Goal: Transaction & Acquisition: Purchase product/service

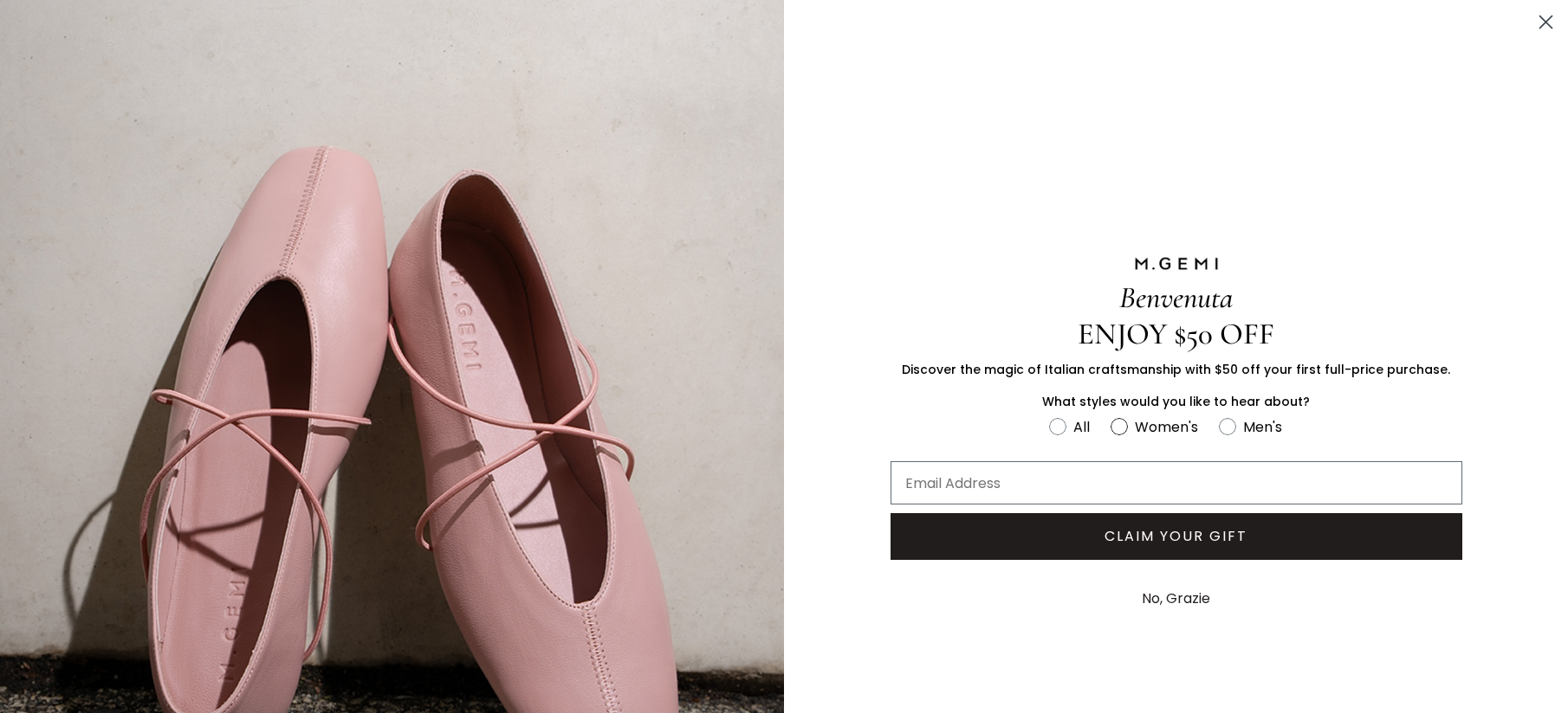
click at [1115, 422] on circle "FULLSCREEN Form" at bounding box center [1120, 426] width 17 height 17
click at [1049, 416] on input "Women's" at bounding box center [1048, 415] width 1 height 1
radio input "true"
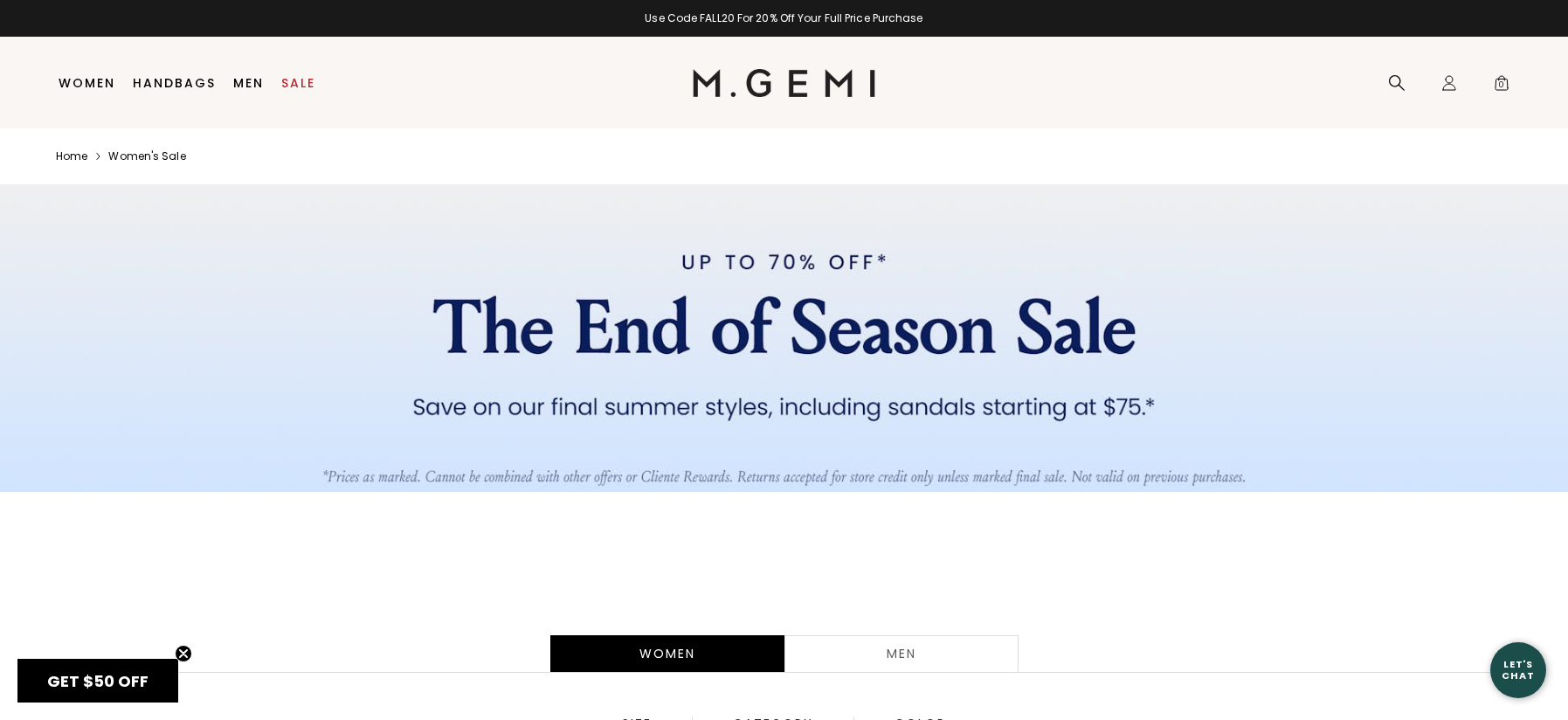
drag, startPoint x: 1578, startPoint y: 102, endPoint x: 1583, endPoint y: 250, distance: 148.1
click at [1568, 250] on html "Accessibility Screen-Reader Guide, Feedback, and Issue Reporting | New window i…" at bounding box center [784, 360] width 1568 height 720
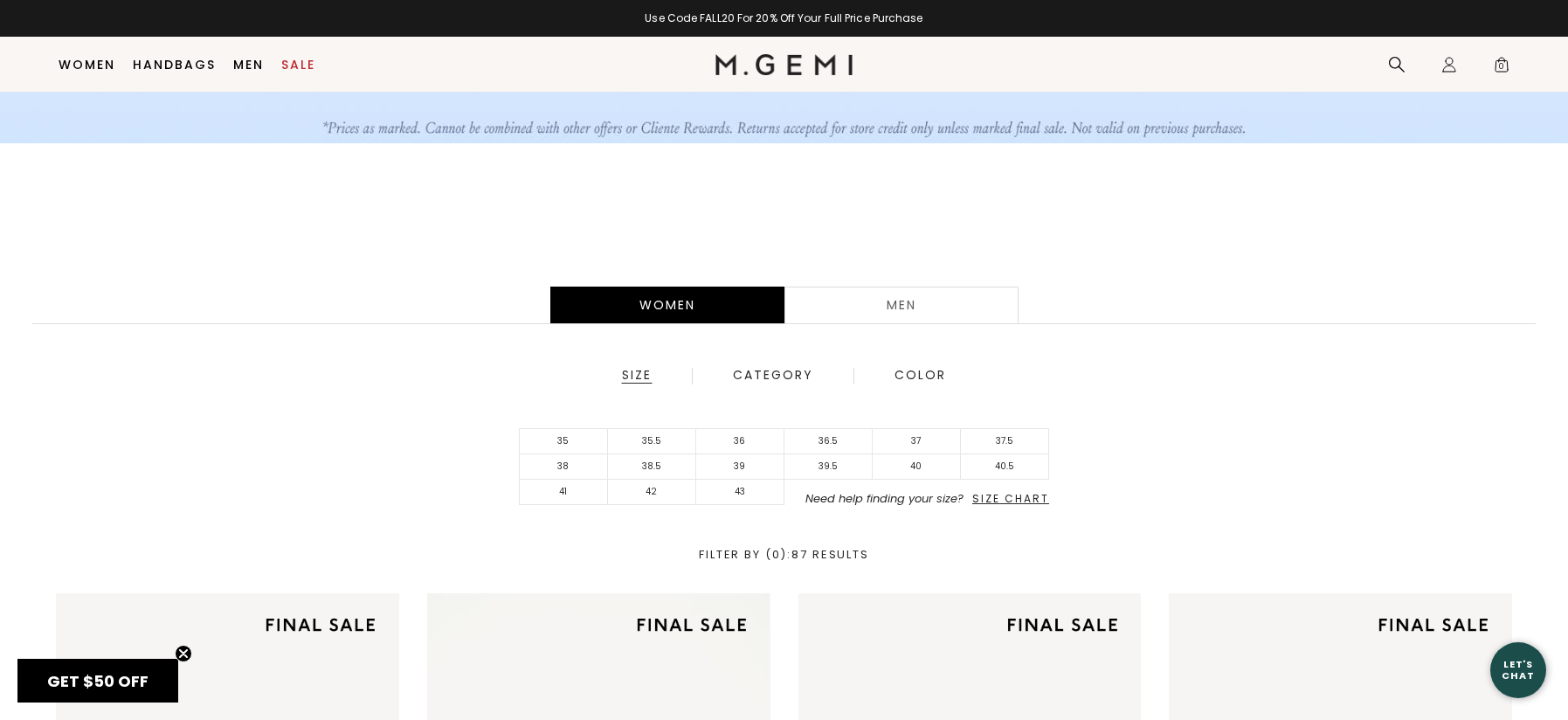
scroll to position [372, 0]
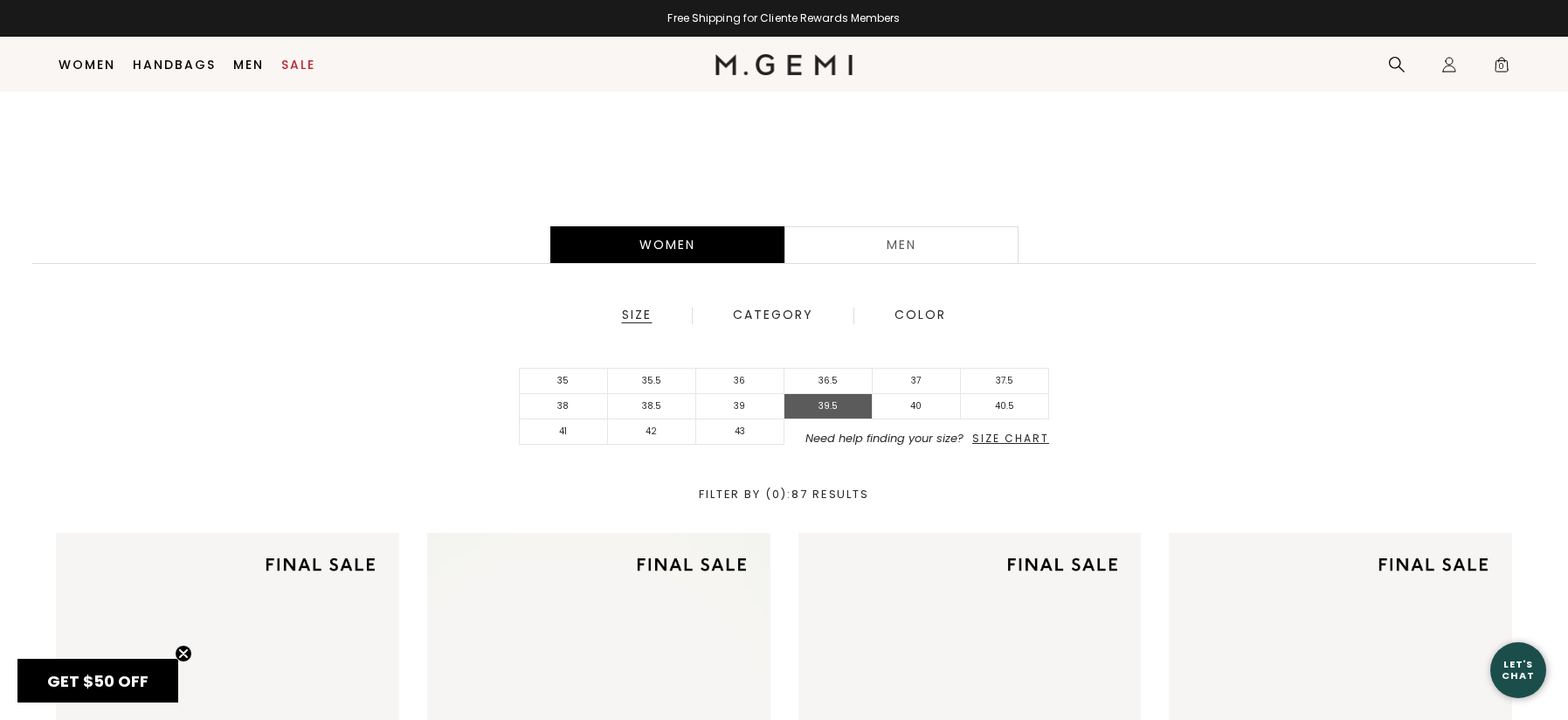
click at [826, 414] on li "39.5" at bounding box center [829, 407] width 88 height 26
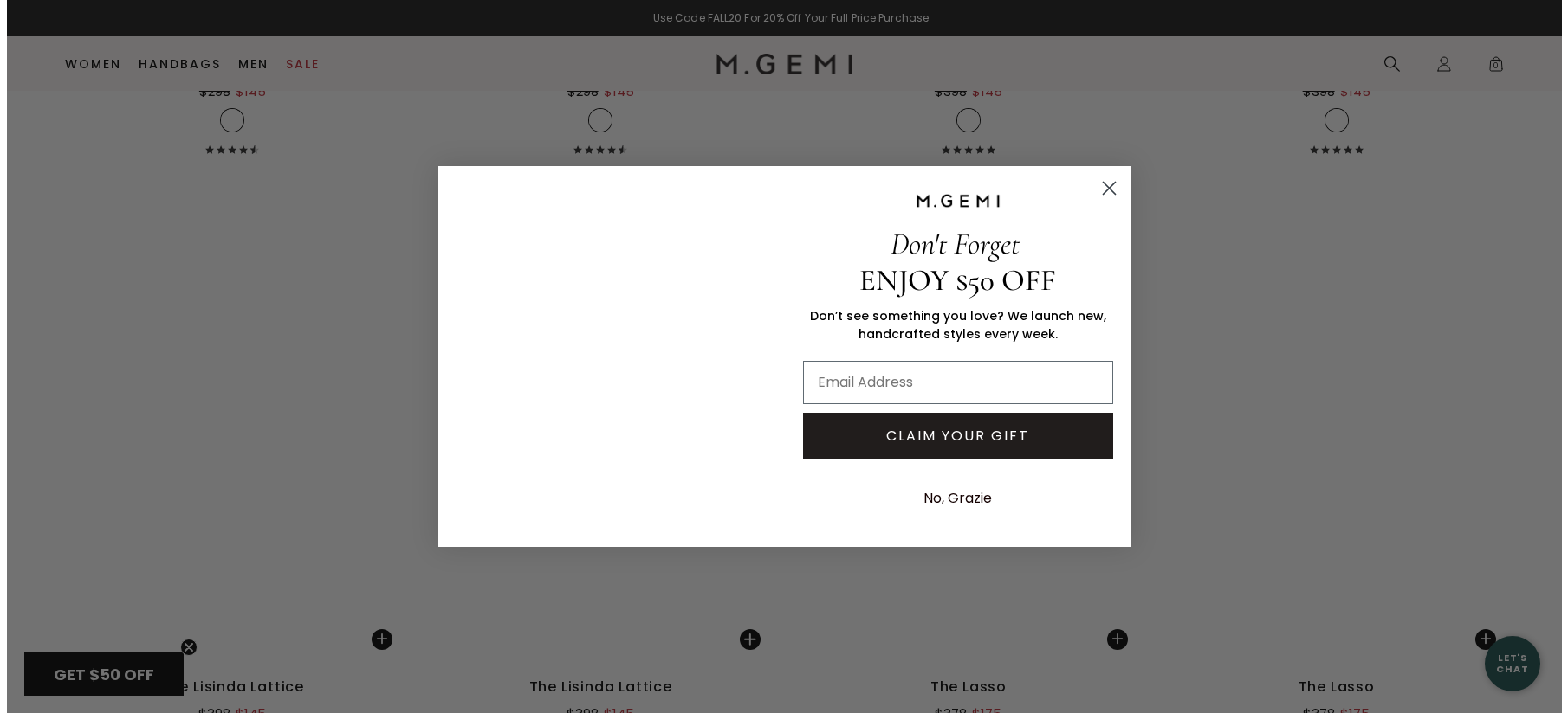
scroll to position [3259, 0]
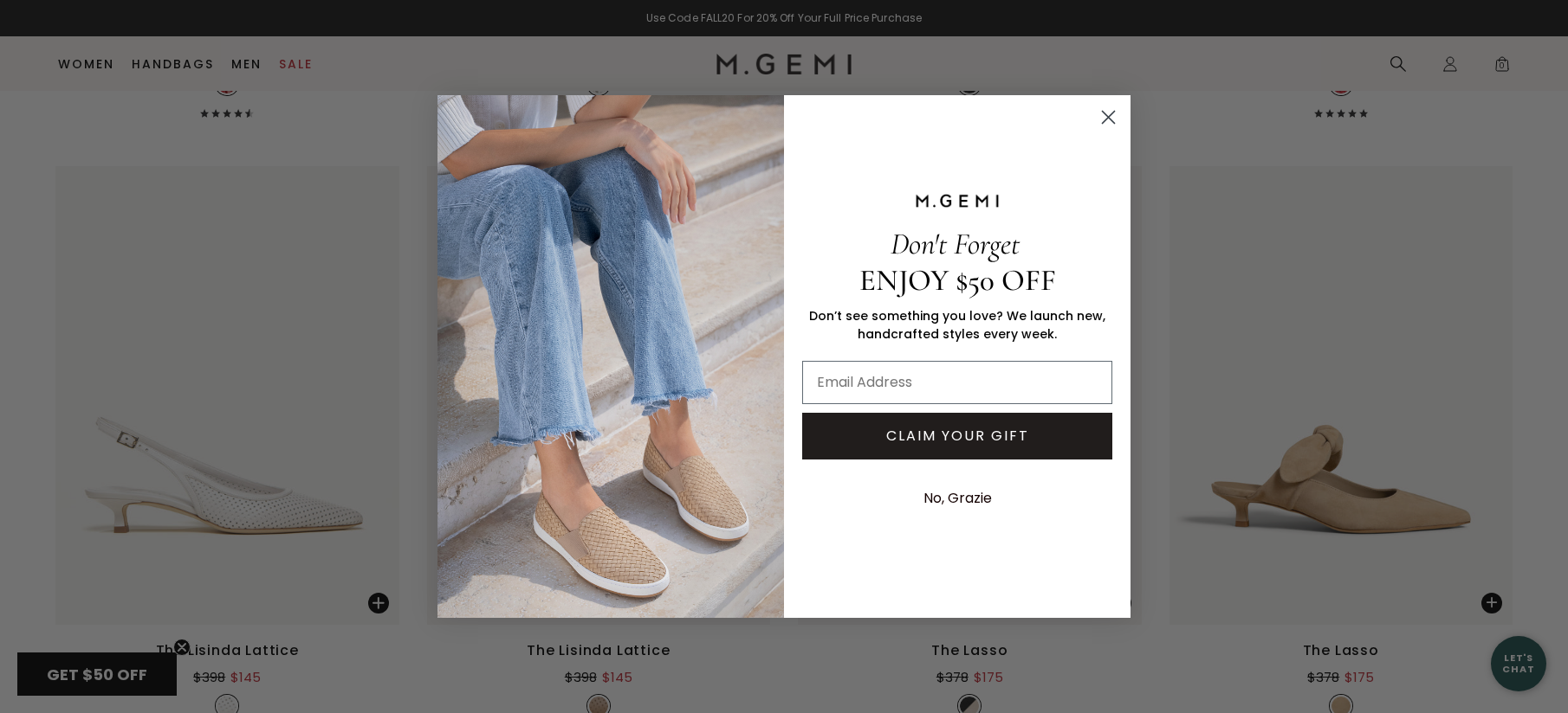
drag, startPoint x: 1562, startPoint y: 149, endPoint x: 1449, endPoint y: 511, distance: 379.2
click at [1100, 120] on circle "Close dialog" at bounding box center [1108, 117] width 28 height 28
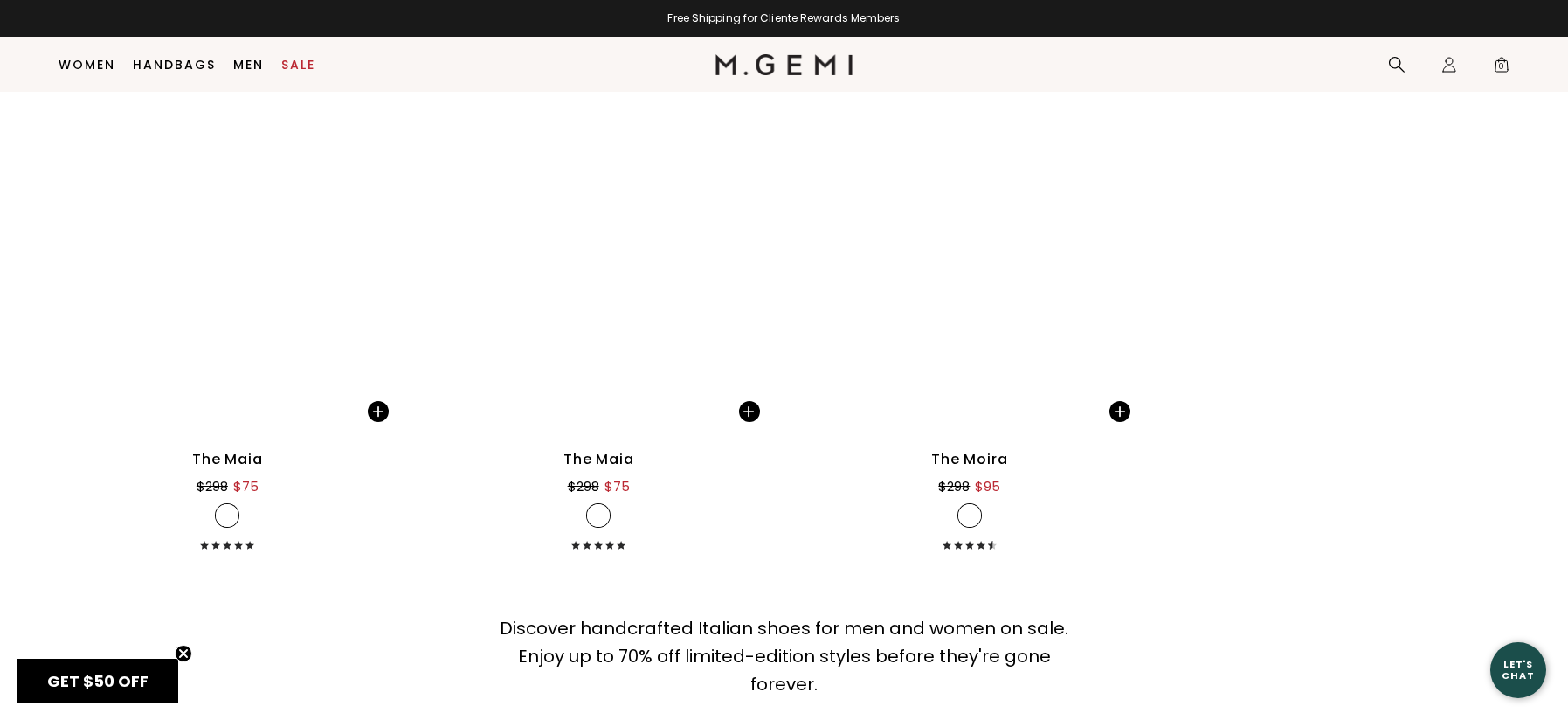
scroll to position [5908, 0]
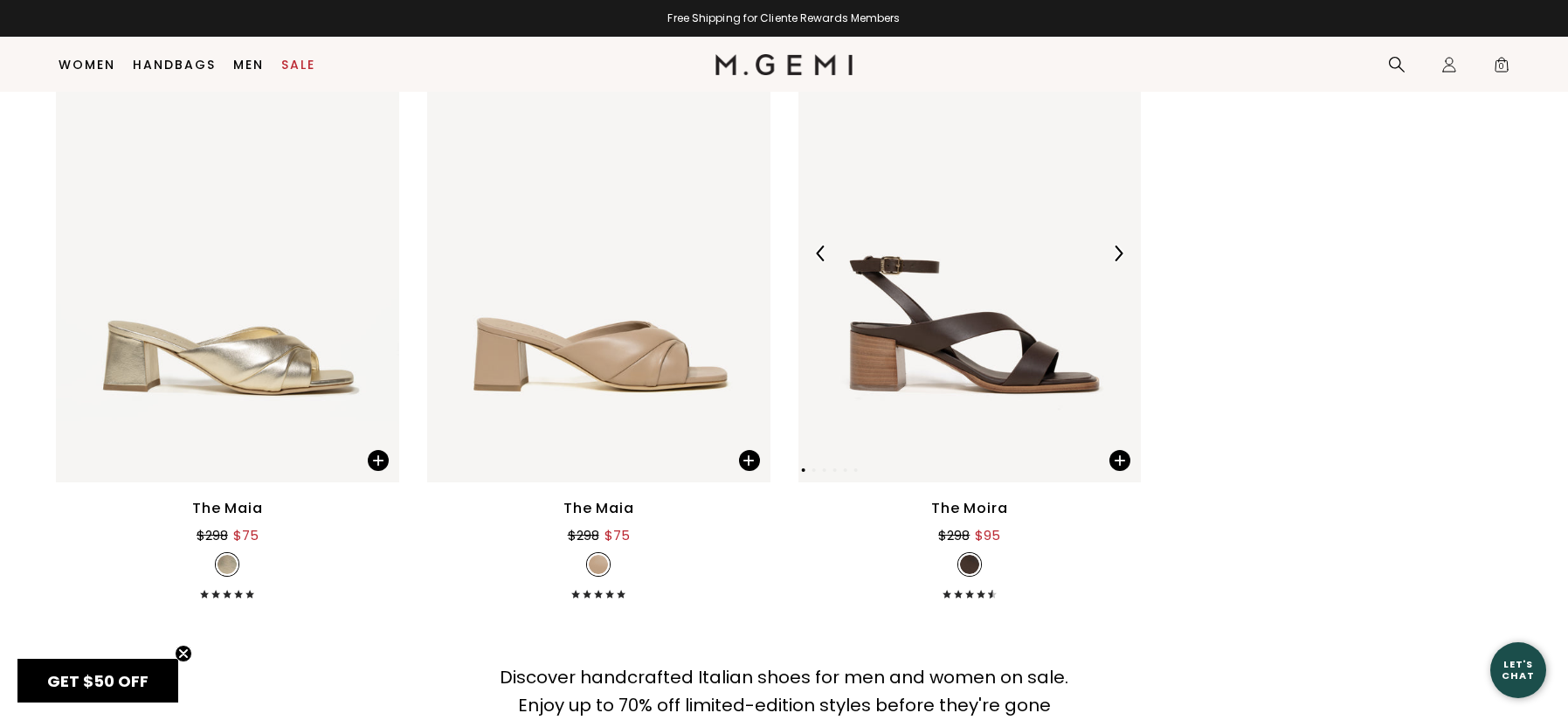
click at [936, 391] on img at bounding box center [970, 254] width 343 height 459
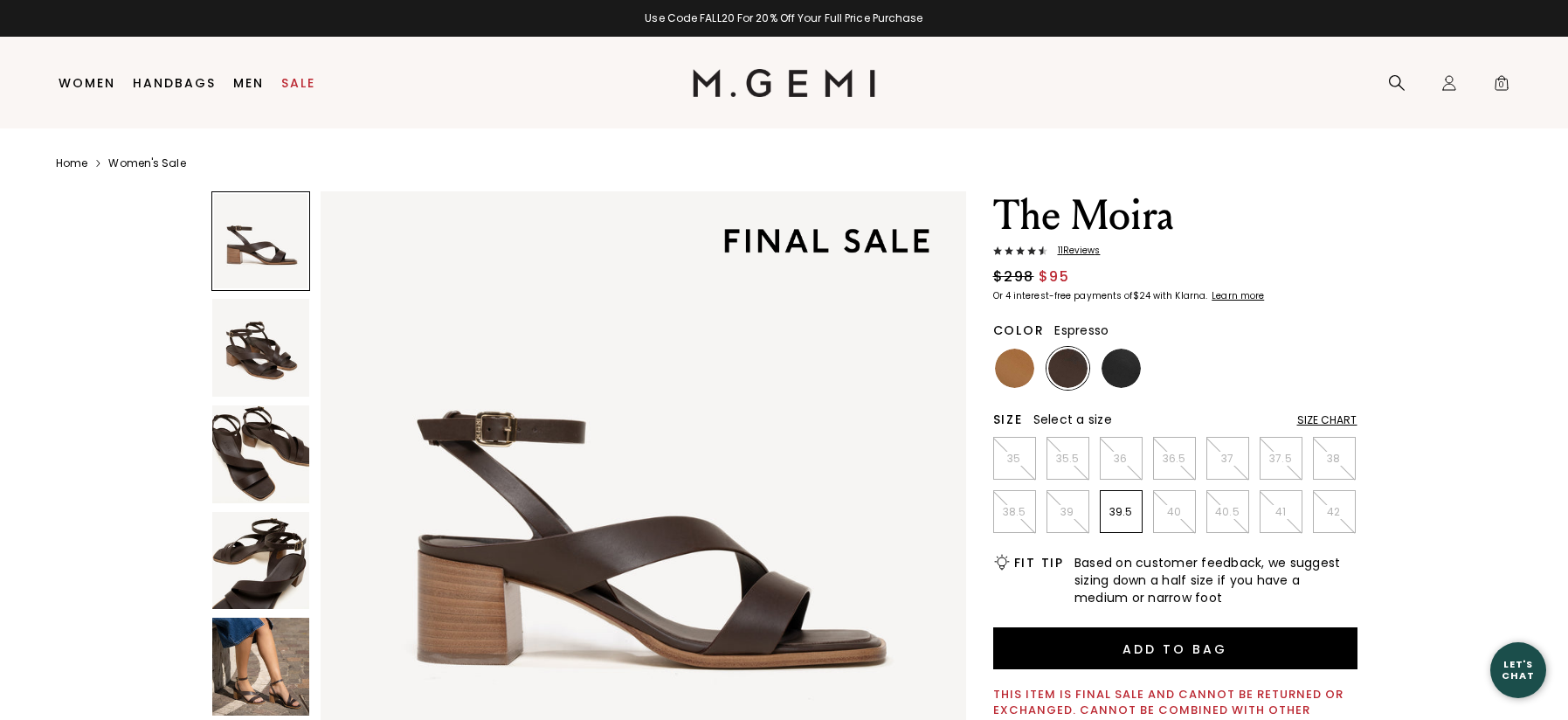
click at [261, 663] on img at bounding box center [261, 667] width 98 height 98
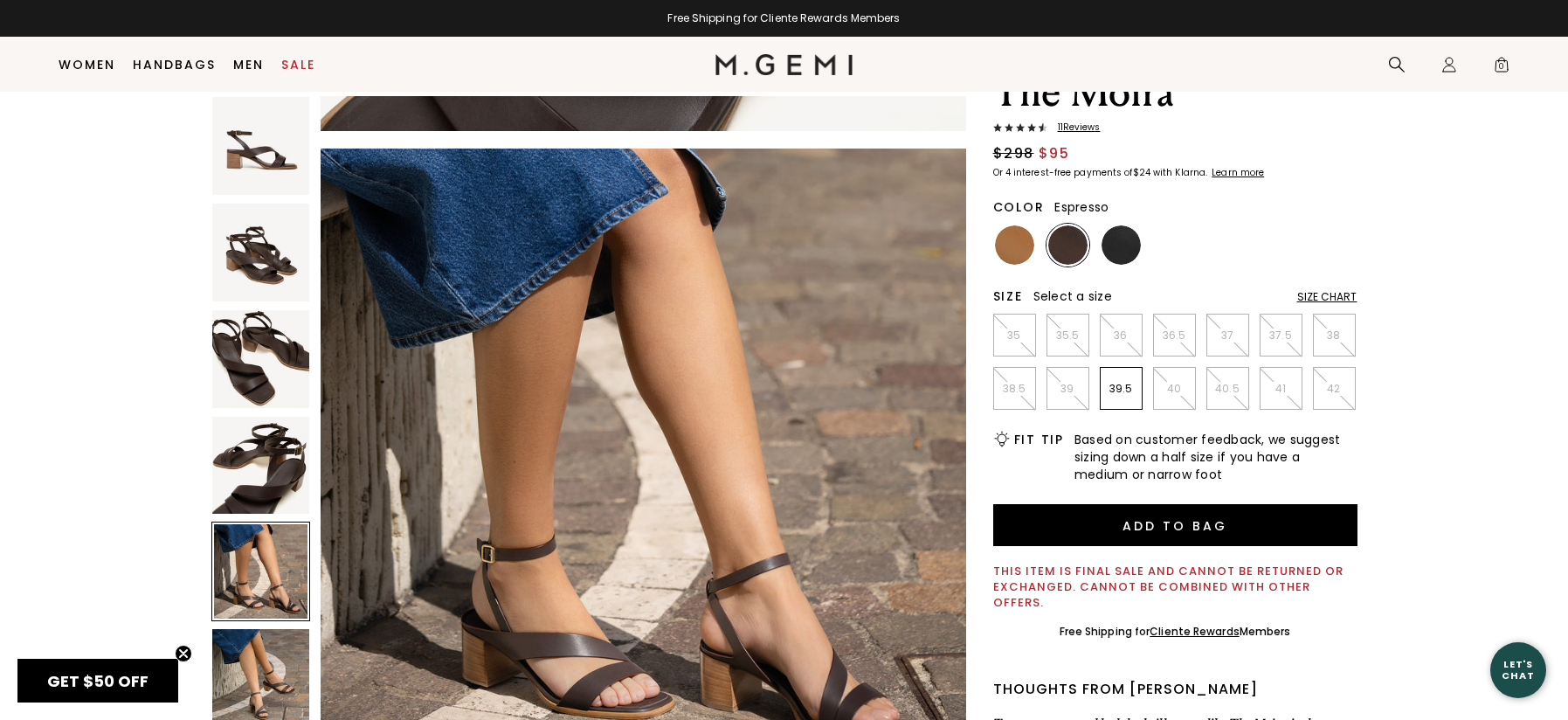
scroll to position [78, 0]
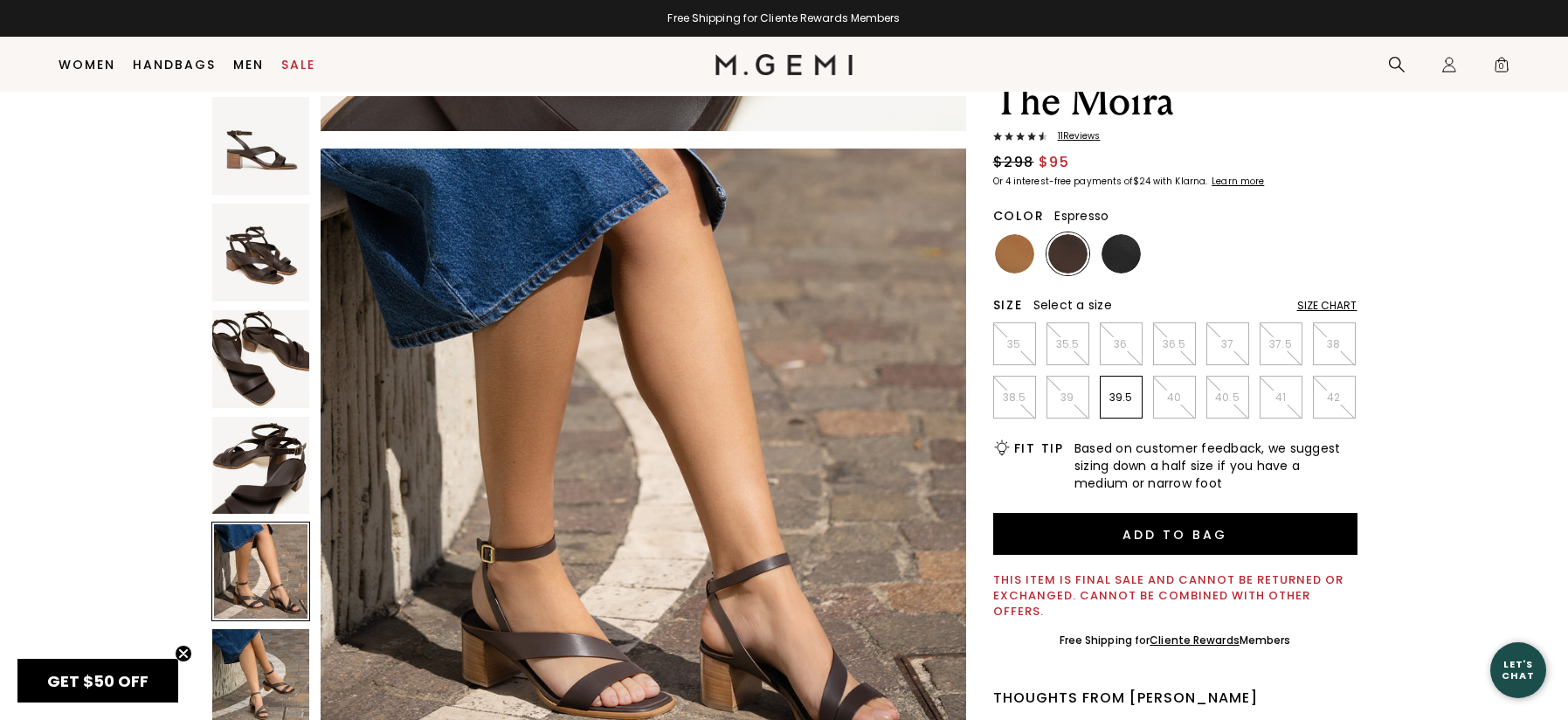
click at [259, 457] on img at bounding box center [261, 465] width 98 height 98
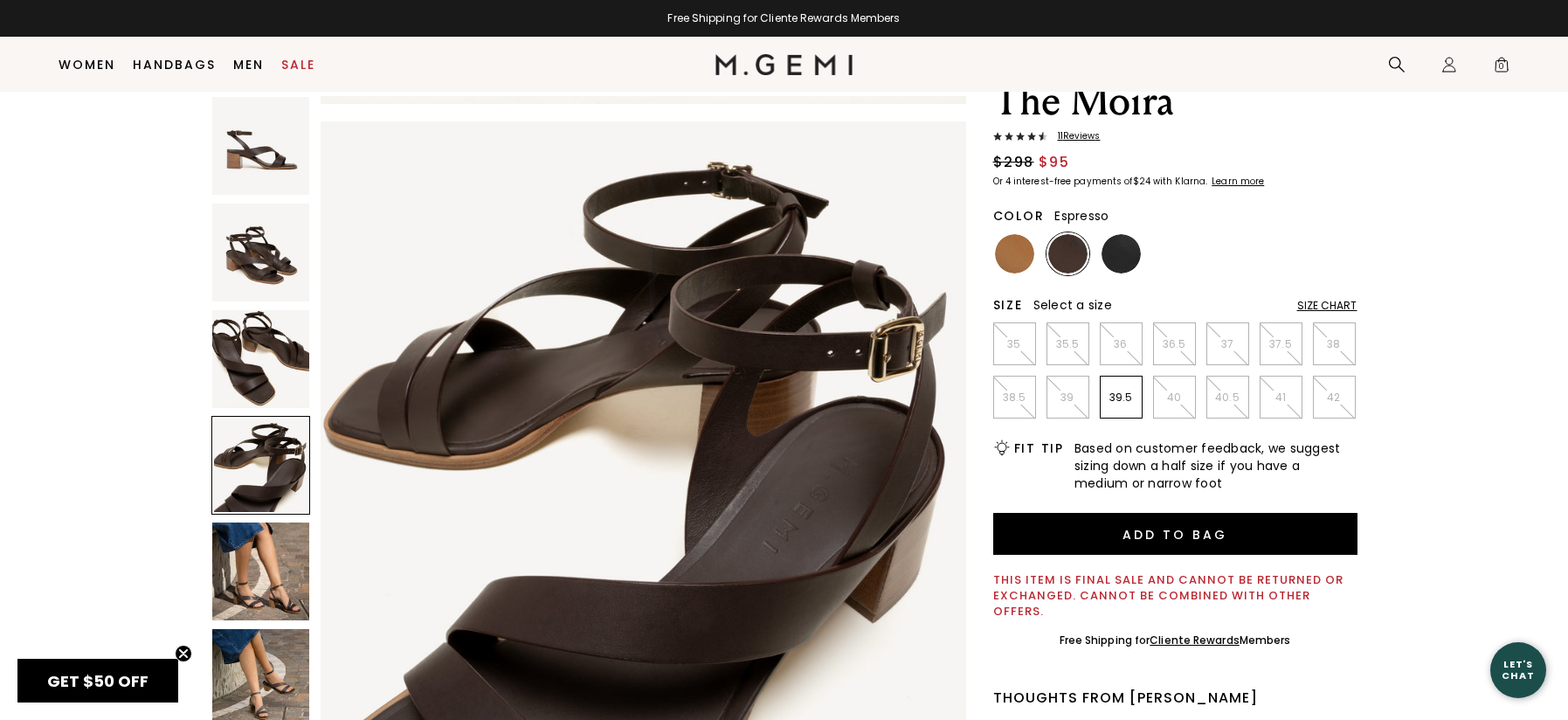
scroll to position [1949, 0]
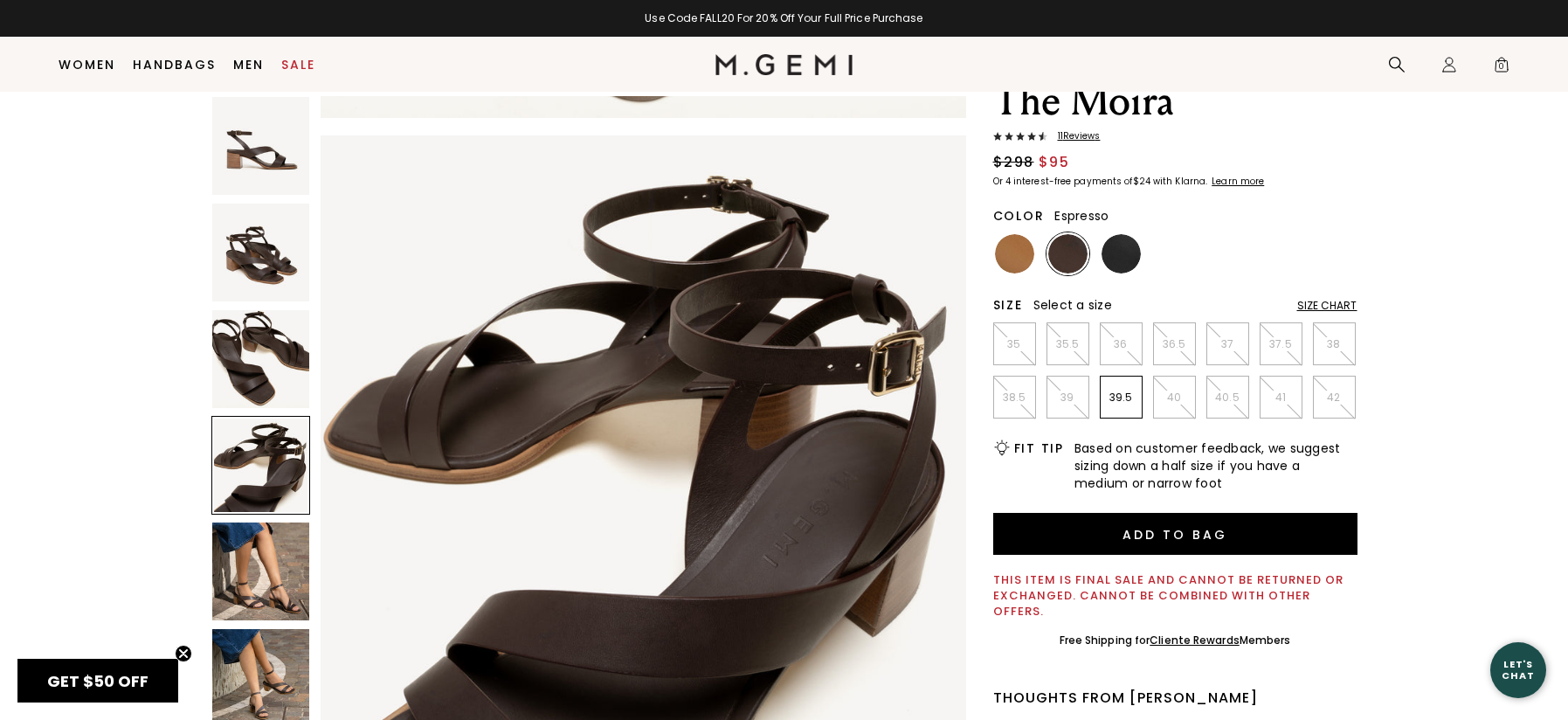
click at [262, 376] on img at bounding box center [261, 359] width 98 height 98
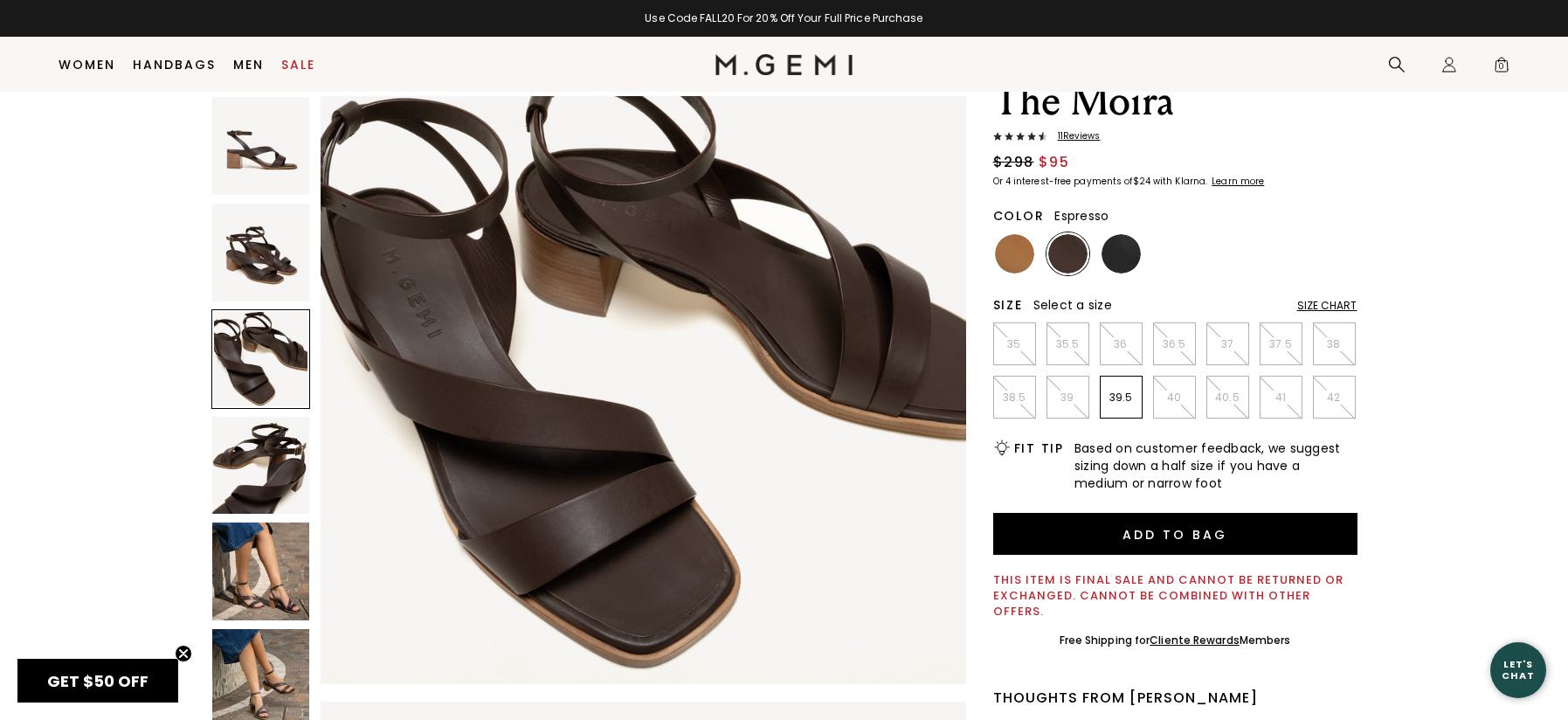
scroll to position [1299, 0]
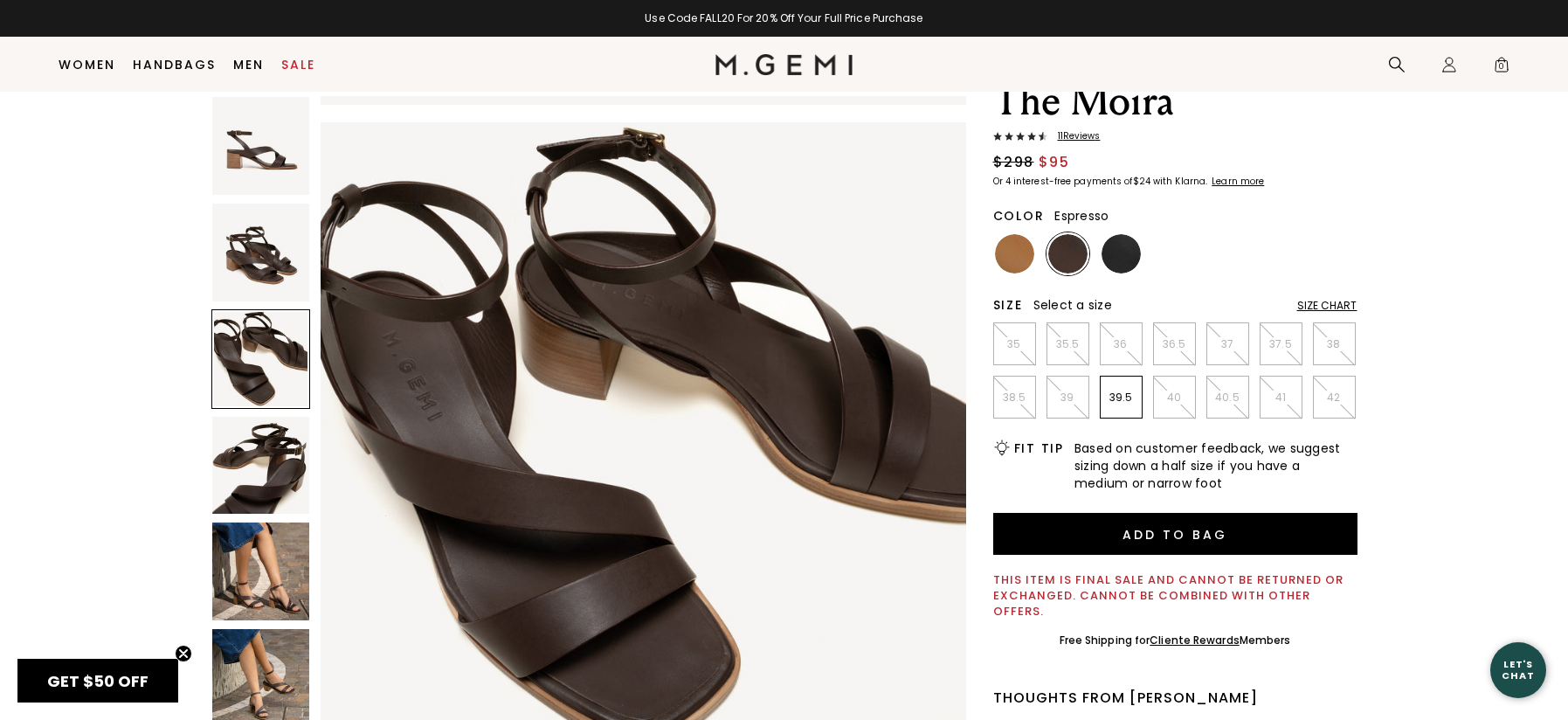
click at [257, 274] on img at bounding box center [261, 253] width 98 height 98
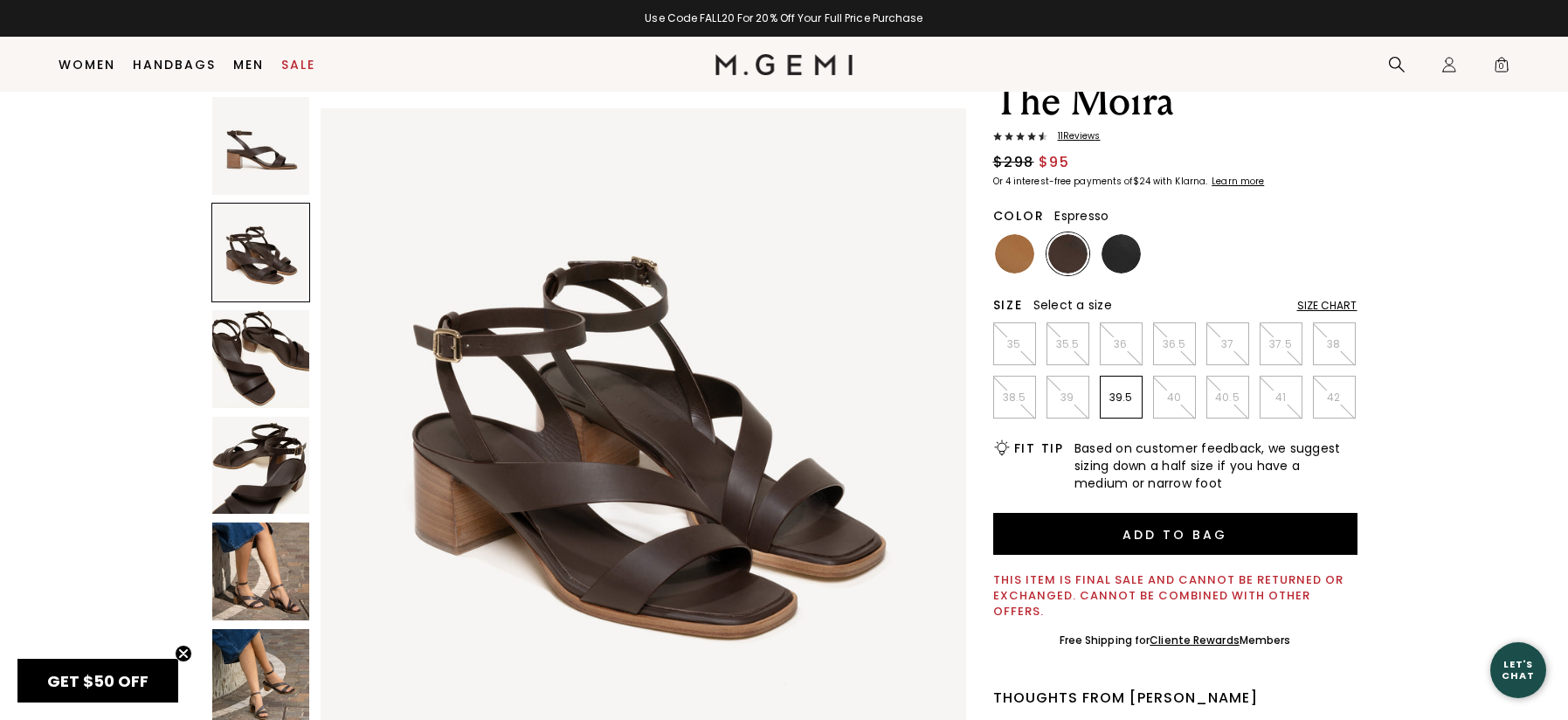
scroll to position [650, 0]
click at [253, 184] on img at bounding box center [261, 146] width 98 height 98
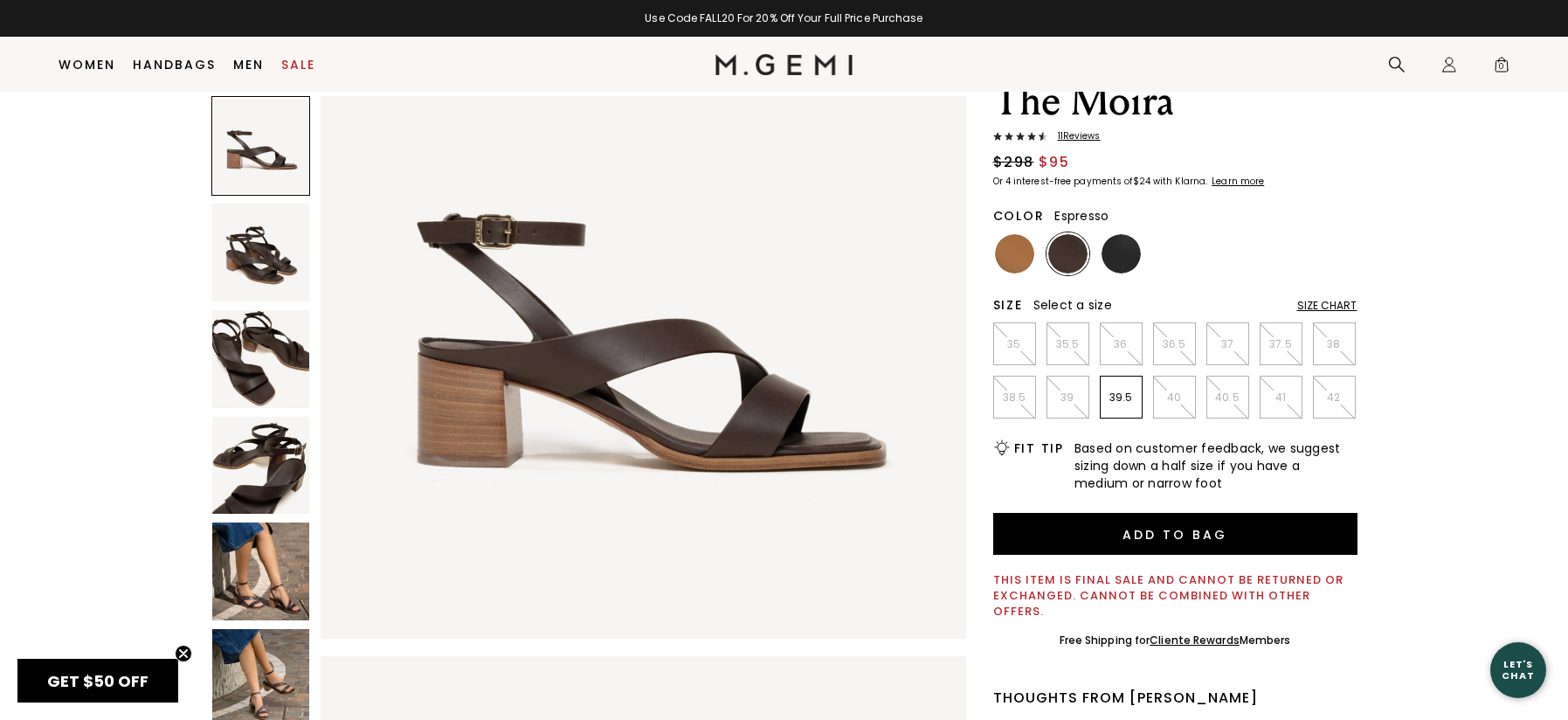
scroll to position [0, 0]
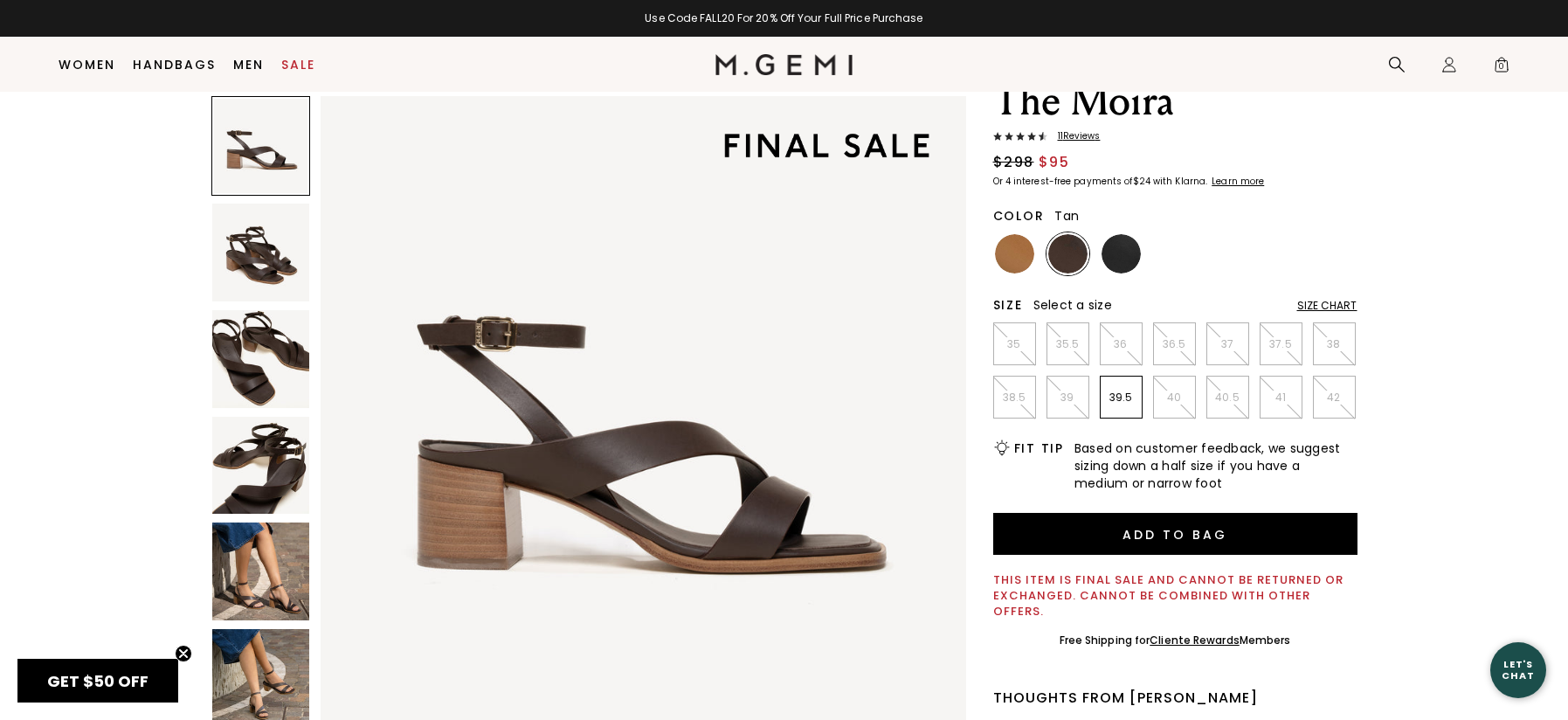
click at [1018, 258] on img at bounding box center [1015, 255] width 40 height 40
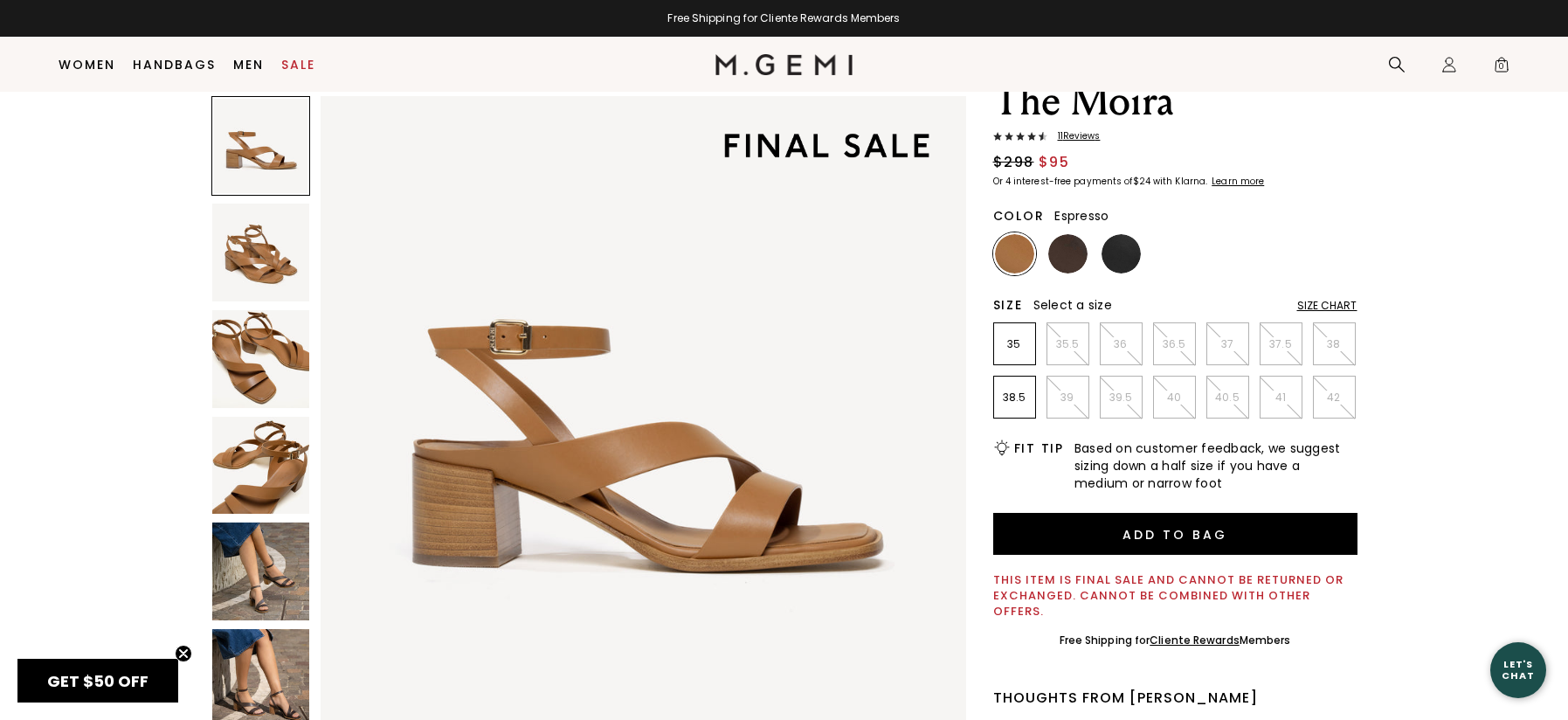
click at [1068, 256] on img at bounding box center [1068, 255] width 40 height 40
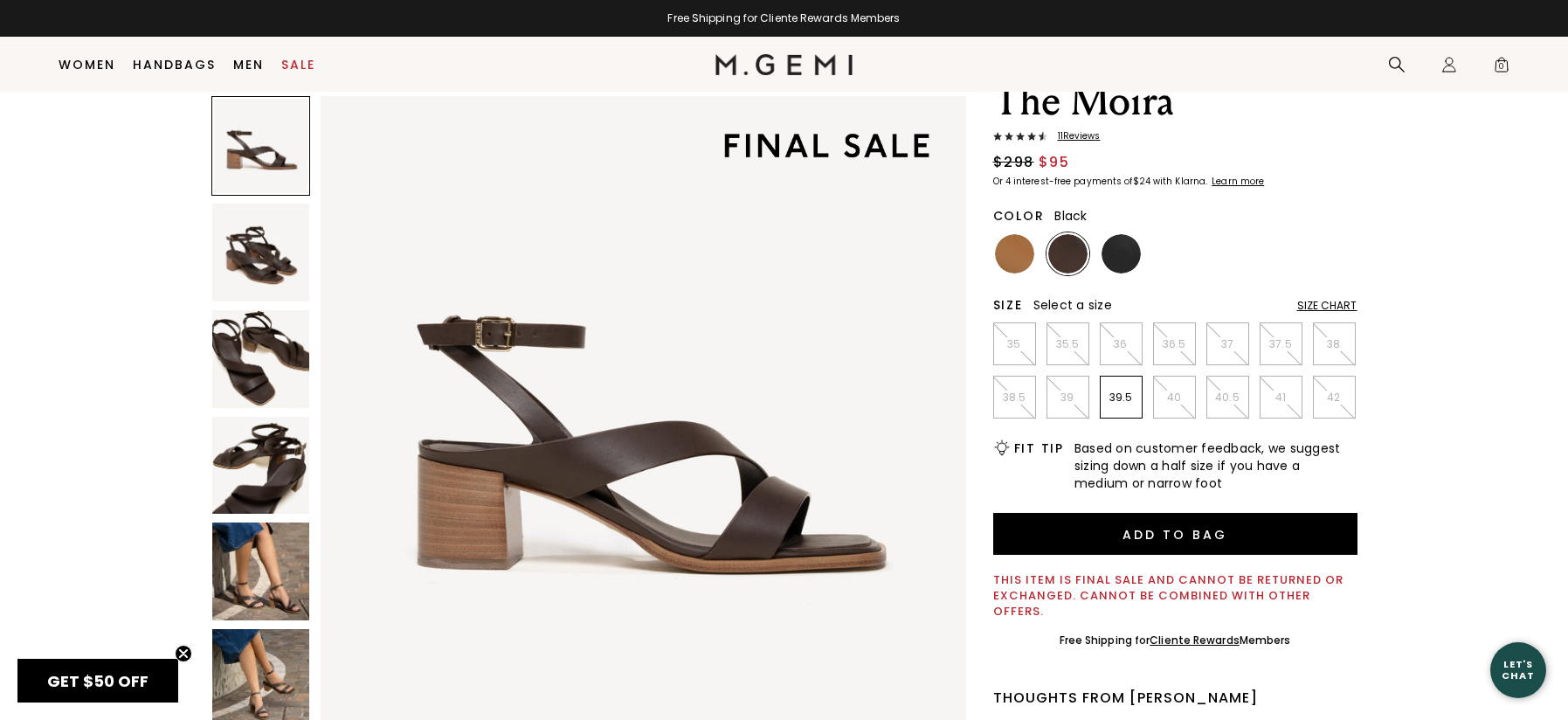
click at [1114, 257] on img at bounding box center [1122, 255] width 40 height 40
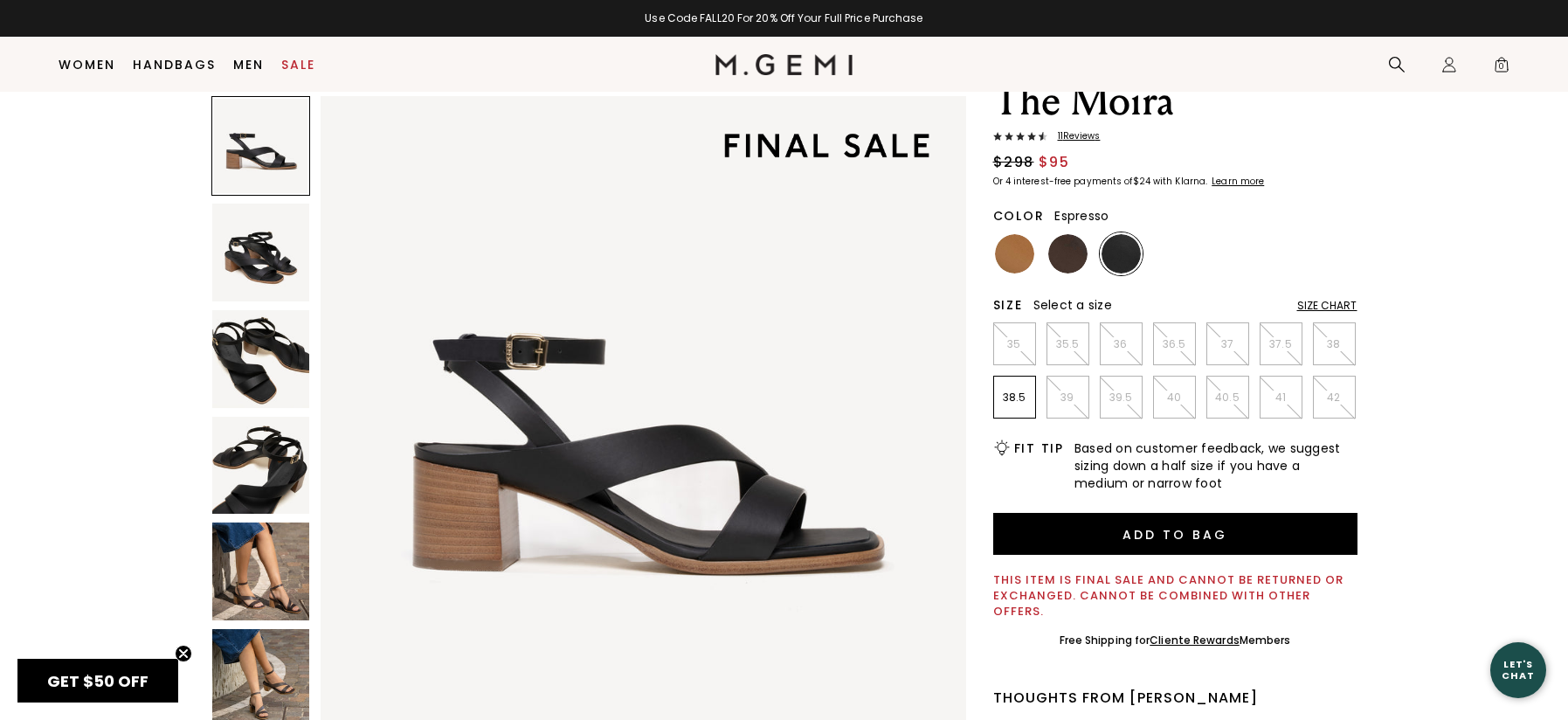
click at [1082, 257] on img at bounding box center [1068, 255] width 40 height 40
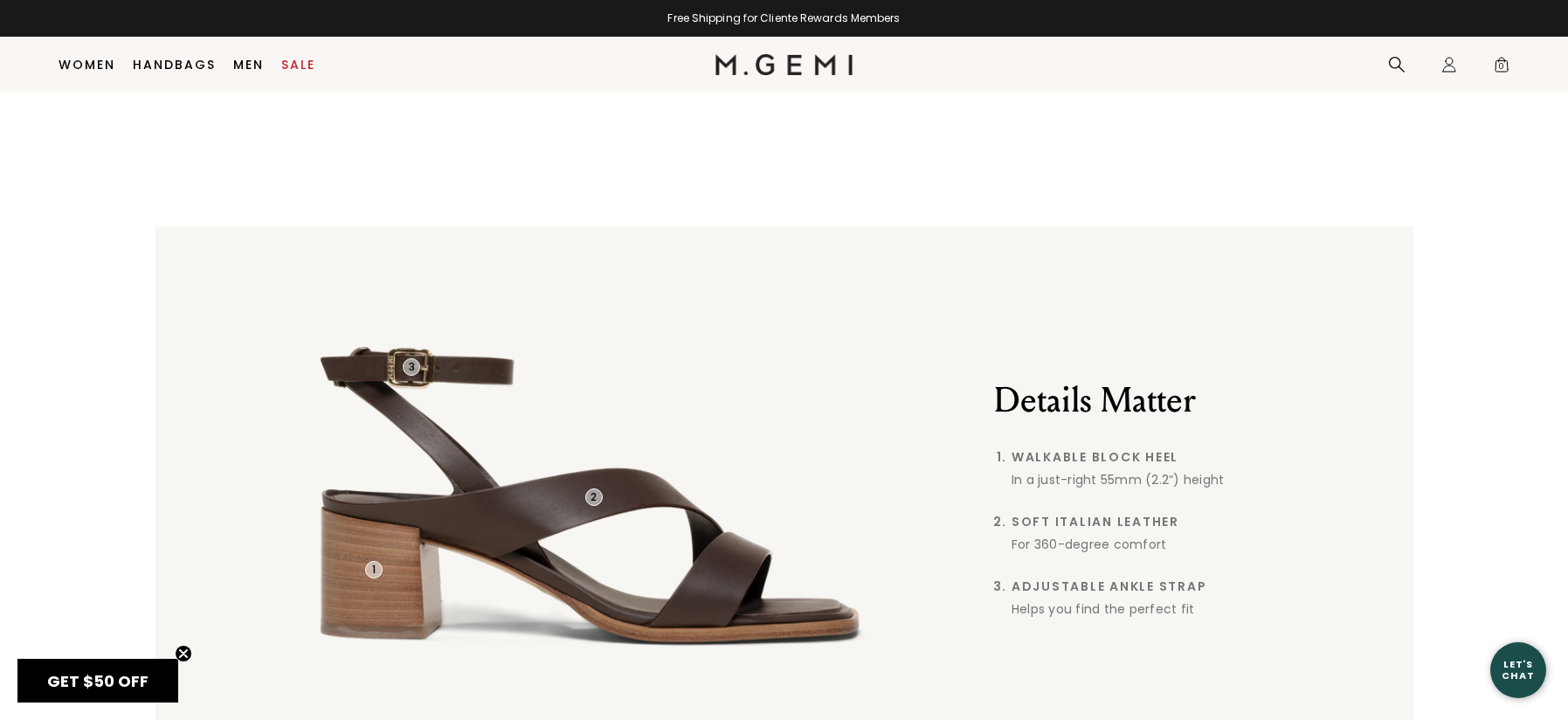
scroll to position [1310, 0]
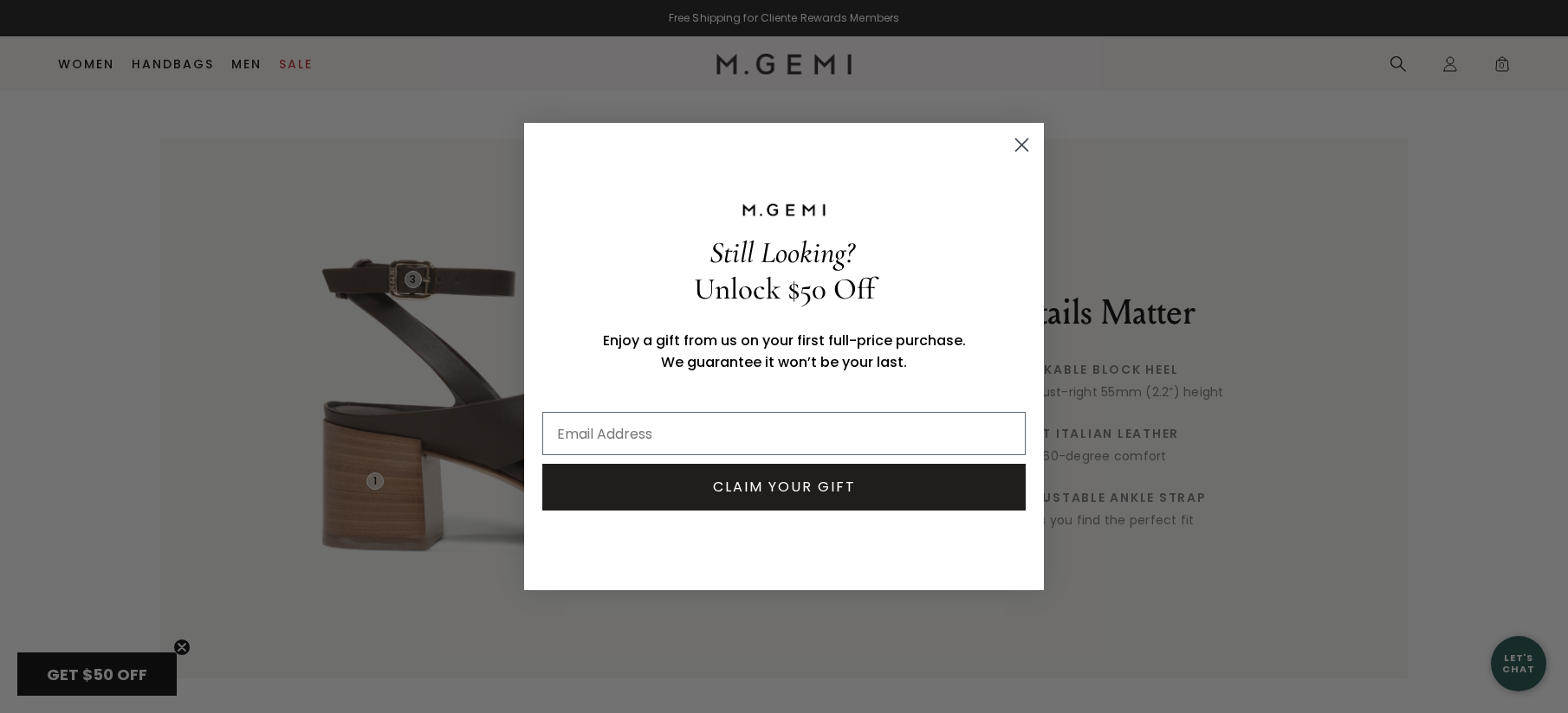
drag, startPoint x: 1562, startPoint y: 123, endPoint x: 1561, endPoint y: 238, distance: 115.0
click at [1019, 138] on circle "Close dialog" at bounding box center [1021, 144] width 28 height 28
